Goal: Find specific page/section: Find specific page/section

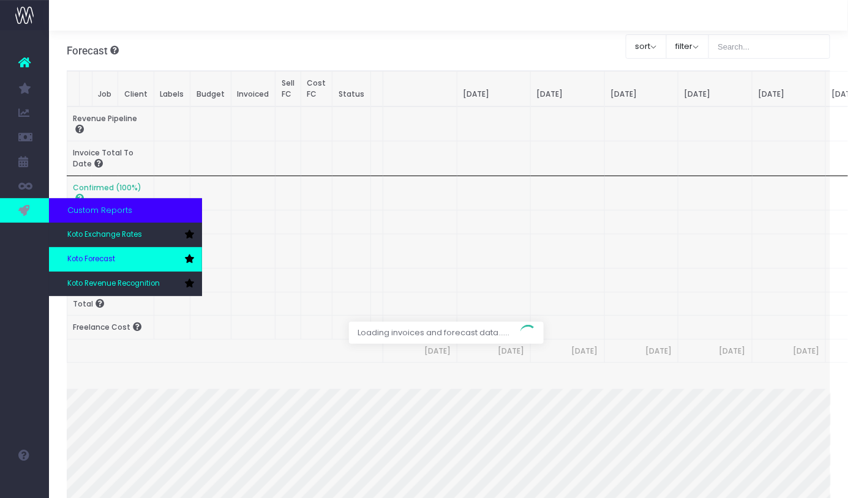
click at [90, 256] on span "Koto Forecast" at bounding box center [91, 259] width 48 height 11
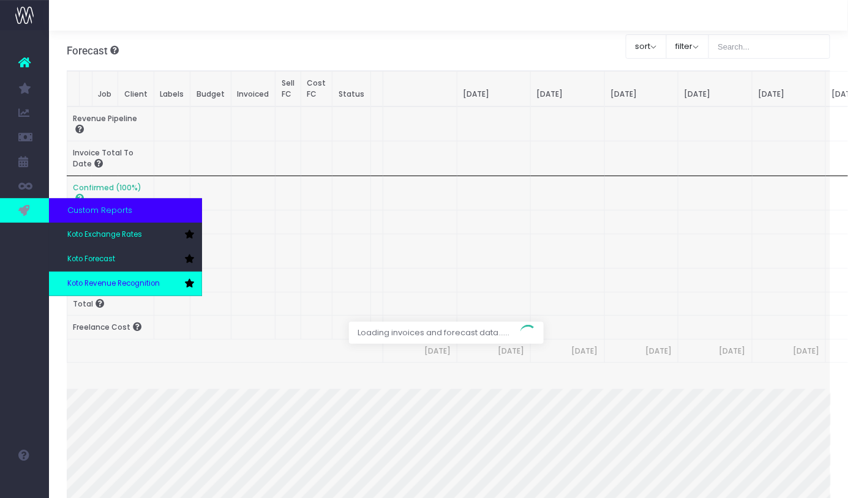
click at [103, 282] on span "Koto Revenue Recognition" at bounding box center [113, 283] width 92 height 11
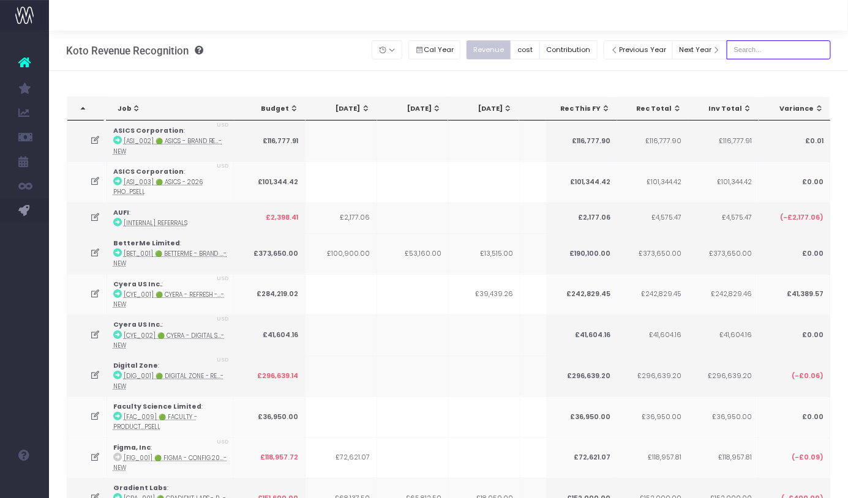
click at [756, 54] on input "text" at bounding box center [779, 49] width 104 height 19
type input "Microsoft"
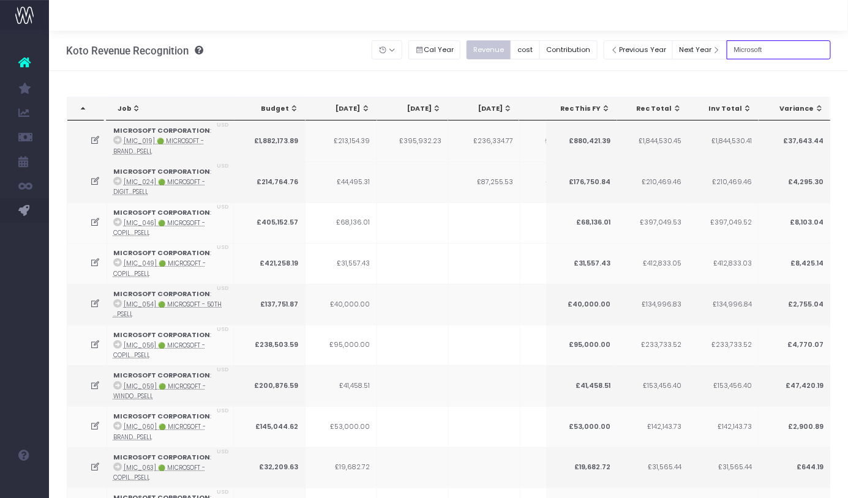
click at [768, 55] on input "Microsoft" at bounding box center [779, 49] width 104 height 19
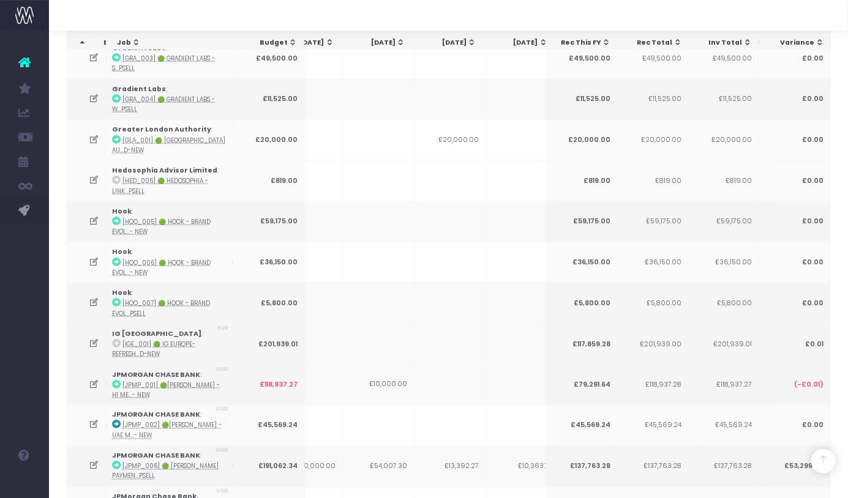
scroll to position [0, 282]
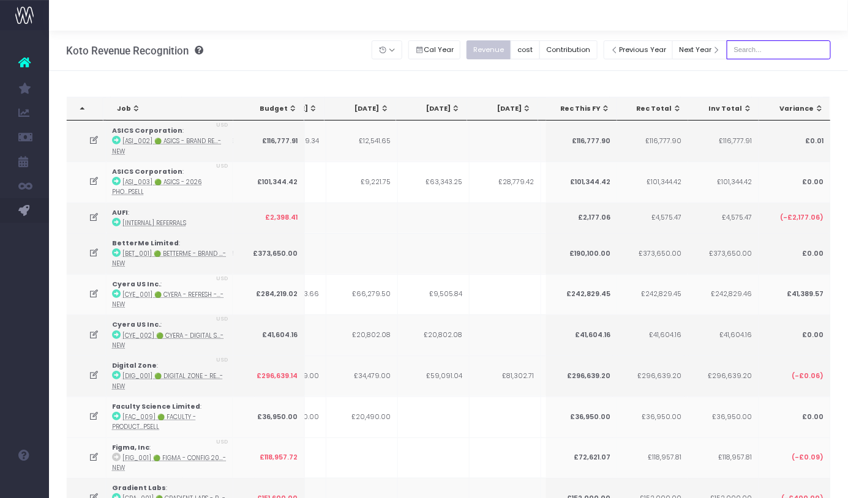
click at [779, 51] on input "text" at bounding box center [779, 49] width 104 height 19
type input "Microsoft"
